Goal: Information Seeking & Learning: Learn about a topic

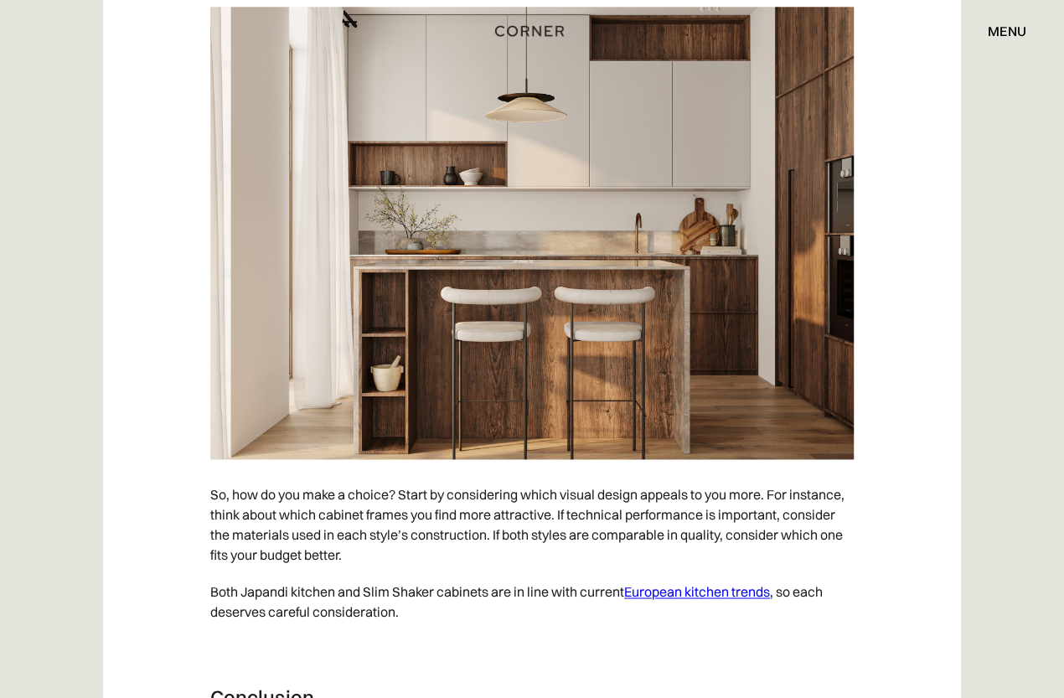
scroll to position [8149, 0]
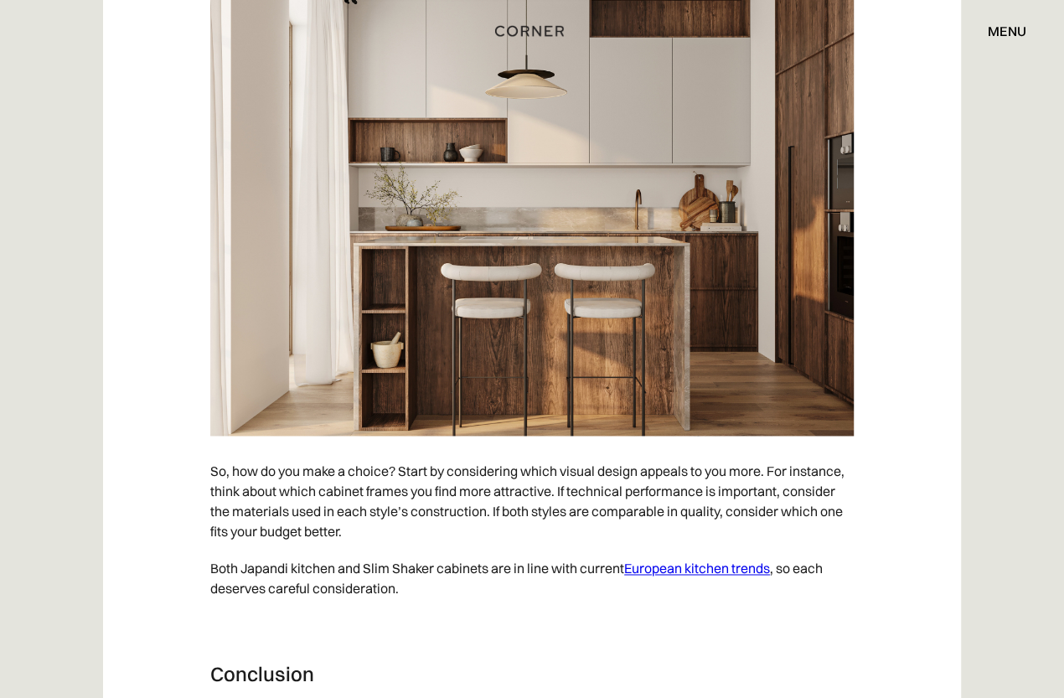
click at [698, 566] on link "European kitchen trends" at bounding box center [697, 568] width 146 height 17
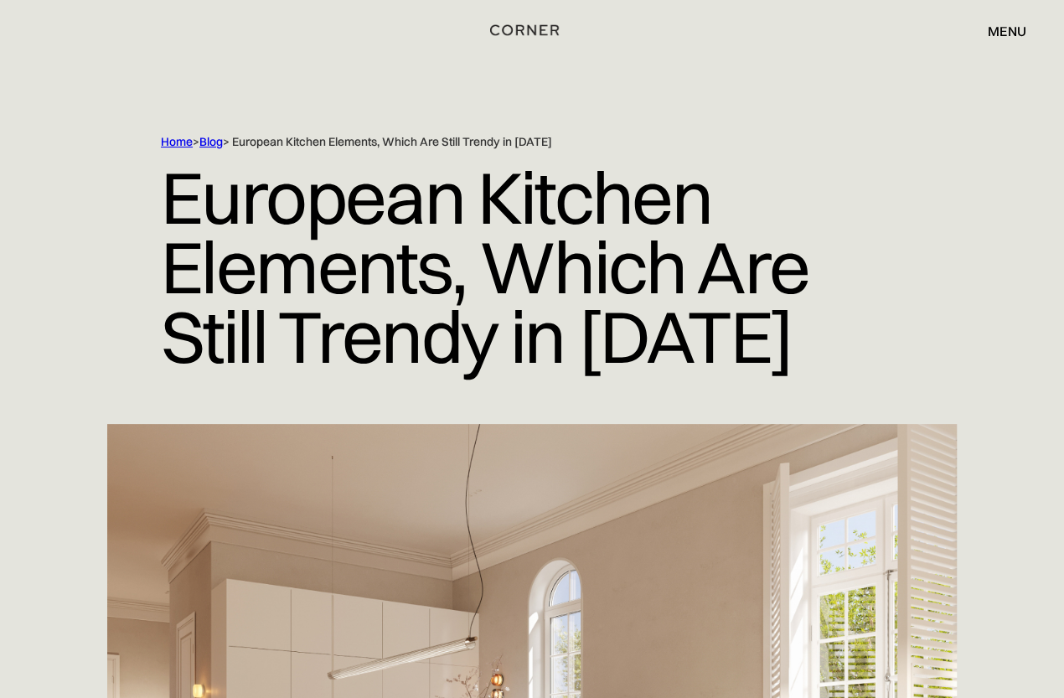
click at [511, 29] on img "home" at bounding box center [524, 30] width 69 height 22
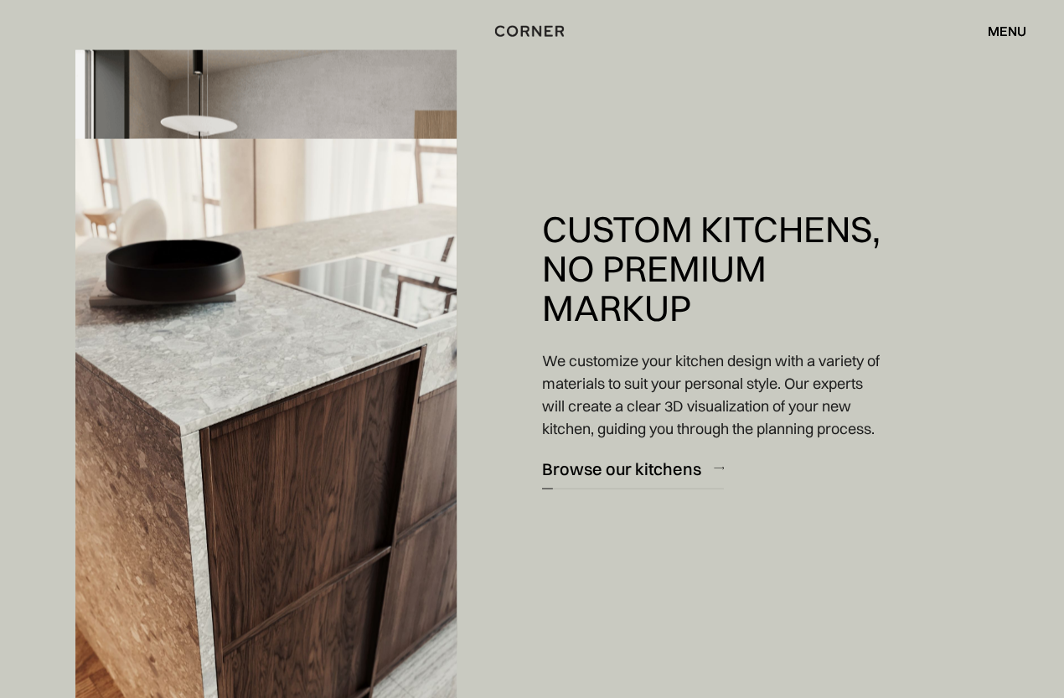
scroll to position [1980, 0]
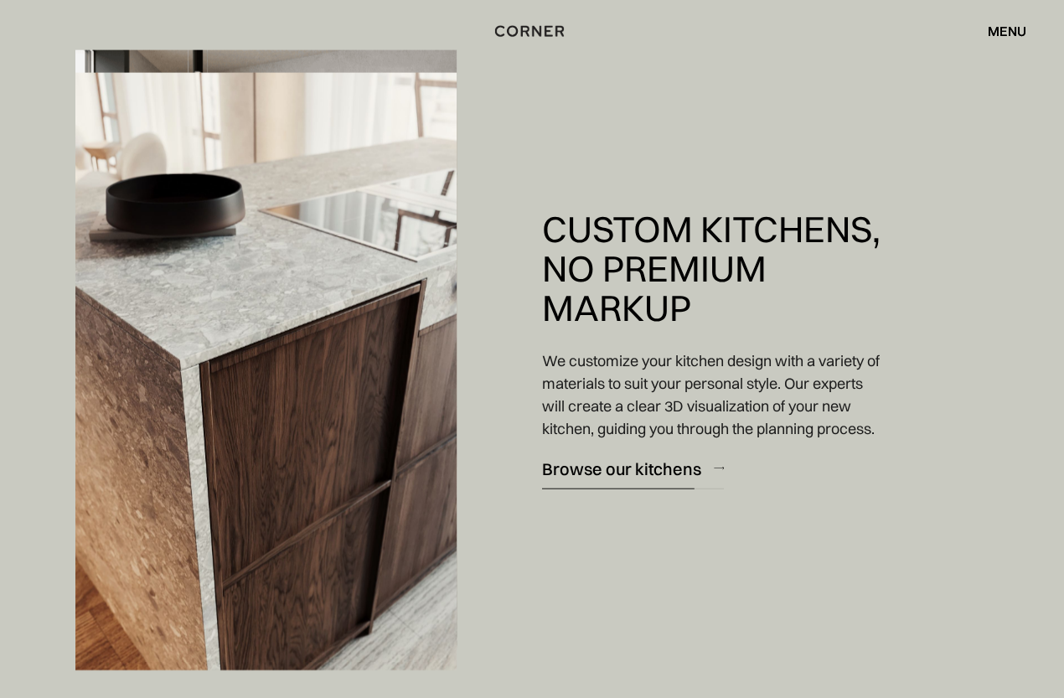
click at [631, 479] on div "Browse our kitchens" at bounding box center [621, 468] width 159 height 23
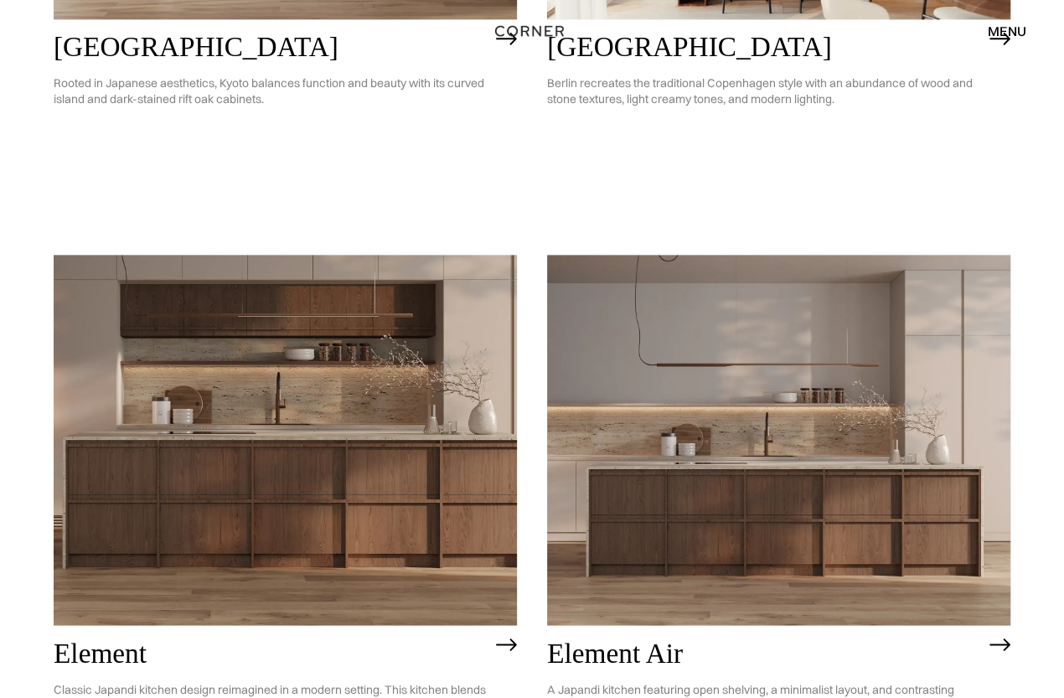
scroll to position [1294, 0]
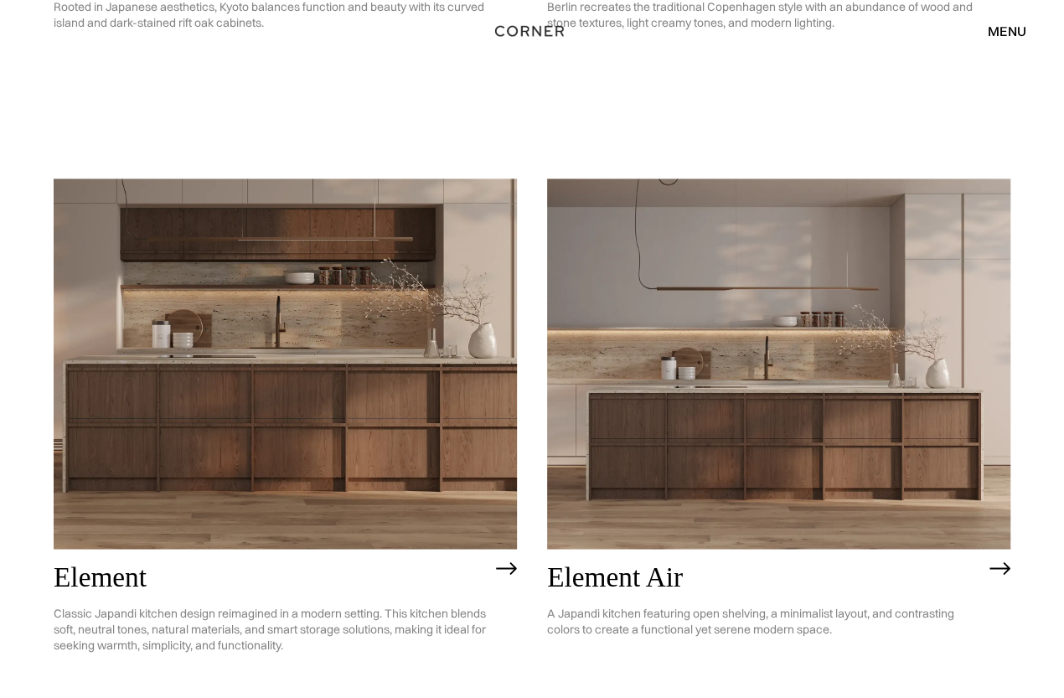
click at [739, 450] on img at bounding box center [778, 363] width 463 height 370
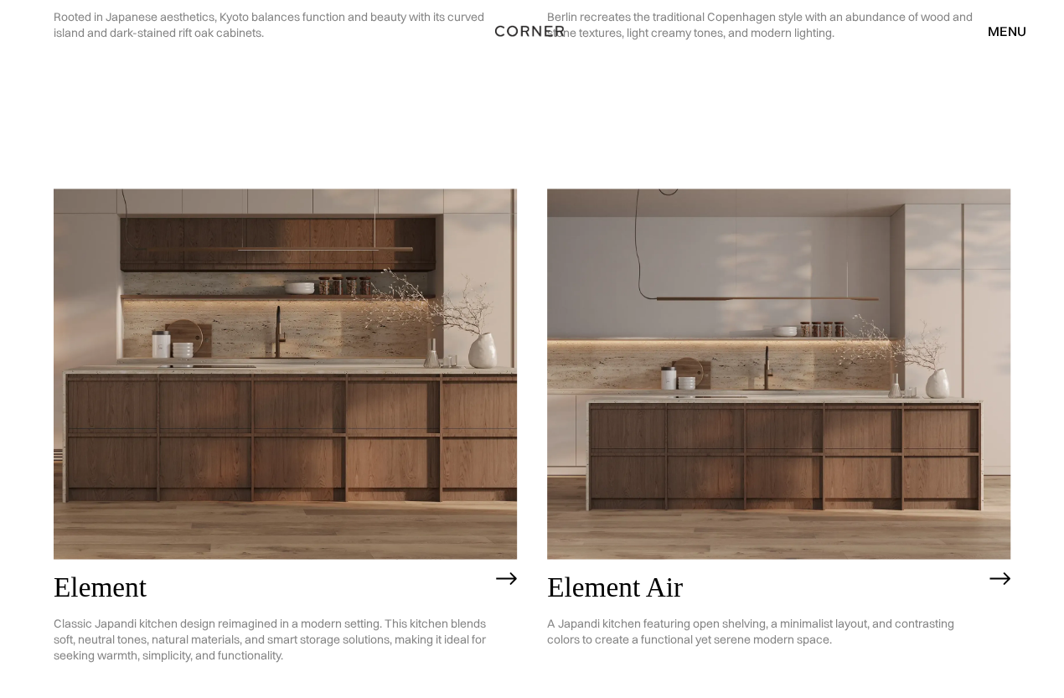
click at [351, 381] on img at bounding box center [285, 374] width 463 height 370
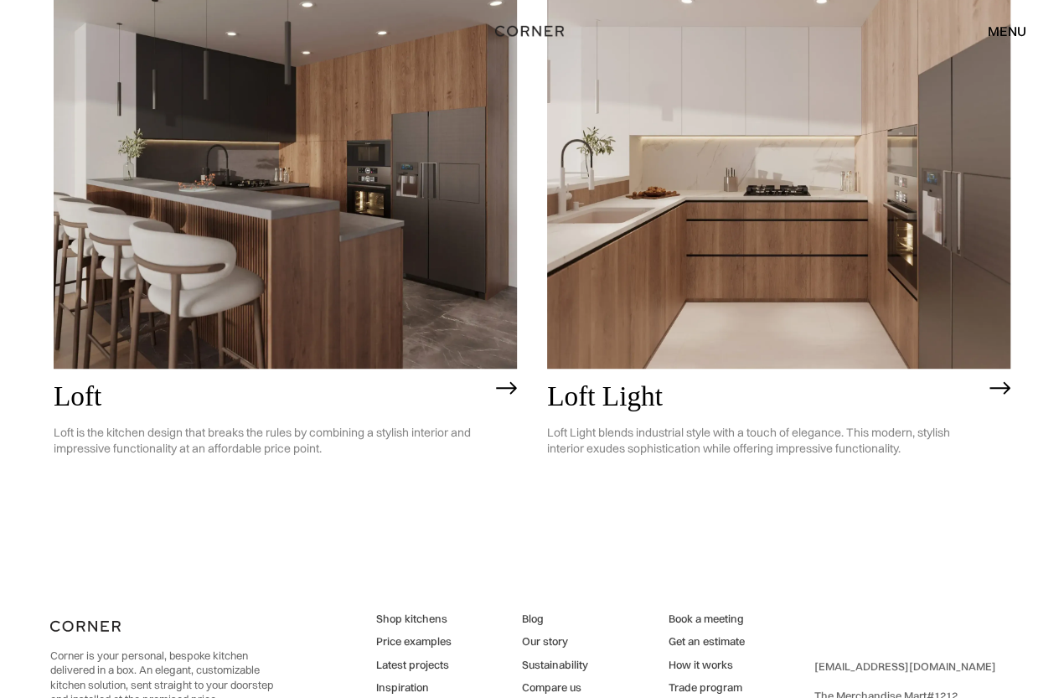
scroll to position [4035, 0]
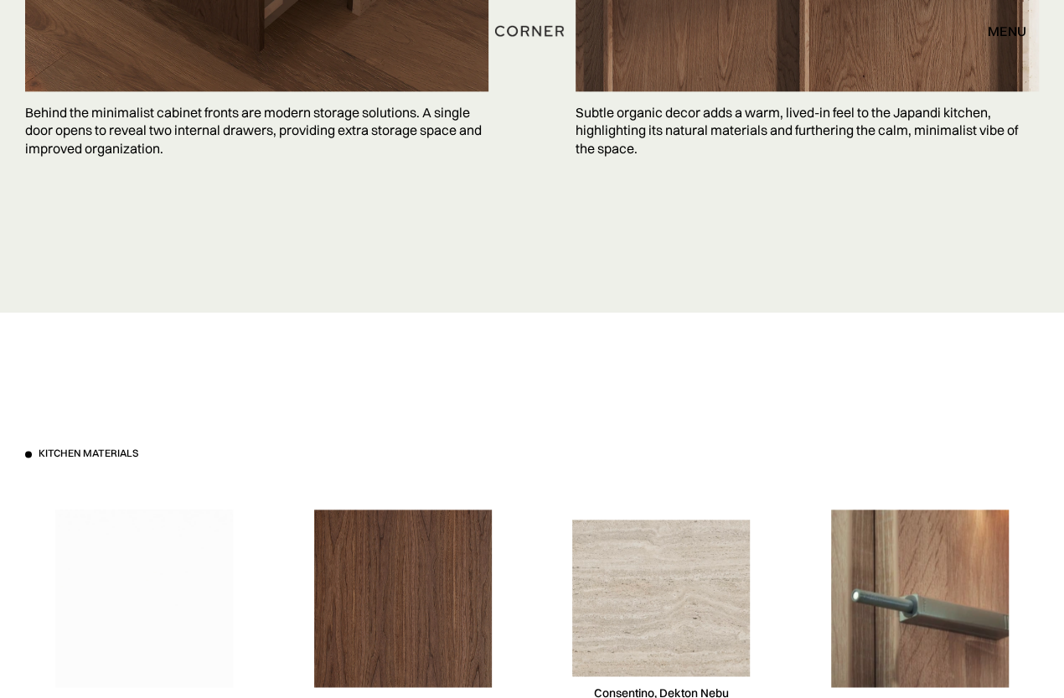
scroll to position [4798, 0]
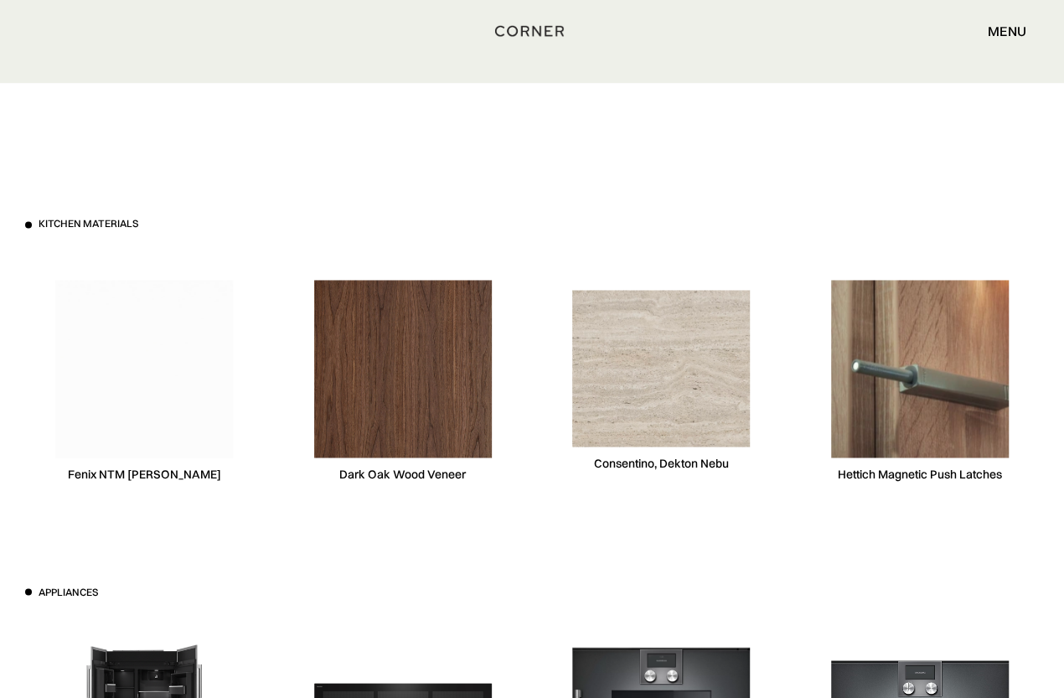
click at [635, 382] on img at bounding box center [661, 368] width 178 height 156
